Goal: Check status: Check status

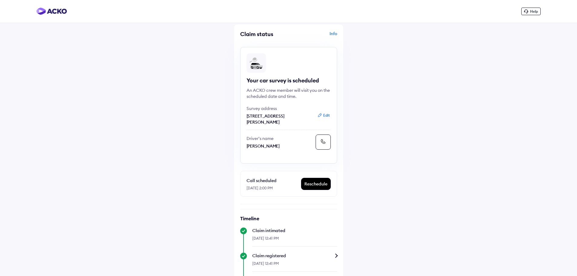
click at [333, 33] on div "Info" at bounding box center [313, 37] width 47 height 12
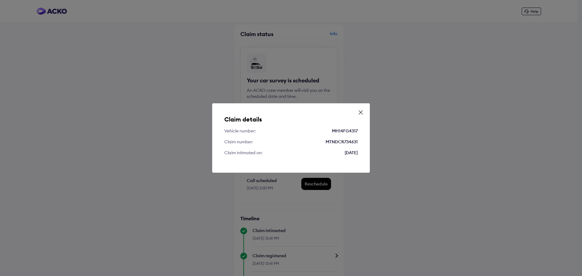
click at [359, 113] on icon at bounding box center [360, 112] width 6 height 6
